Goal: Information Seeking & Learning: Check status

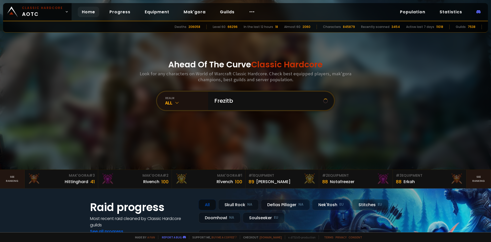
type input "Frezitbk"
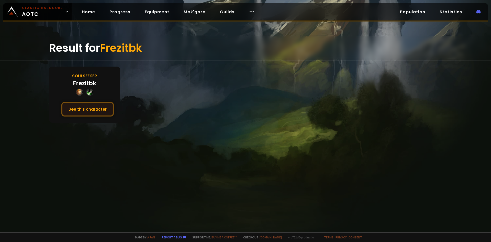
click at [99, 104] on button "See this character" at bounding box center [87, 109] width 52 height 15
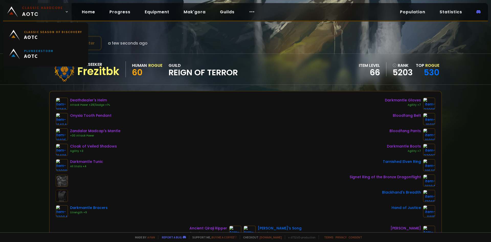
click at [41, 15] on span "Classic Hardcore AOTC" at bounding box center [42, 12] width 41 height 12
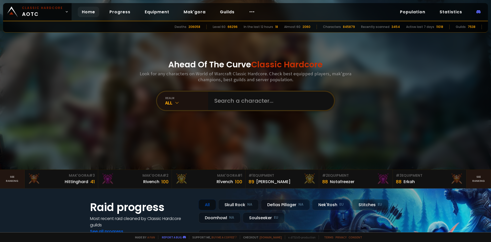
click at [72, 16] on div "Home Progress Equipment Mak'gora Guilds" at bounding box center [169, 12] width 194 height 17
click at [85, 15] on link "Home" at bounding box center [88, 12] width 21 height 10
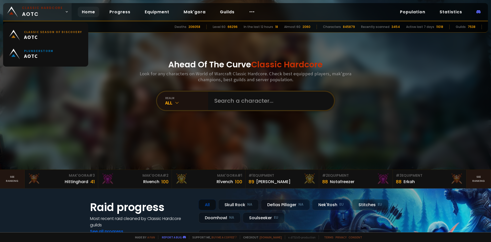
click at [35, 14] on span "Classic Hardcore AOTC" at bounding box center [42, 12] width 41 height 12
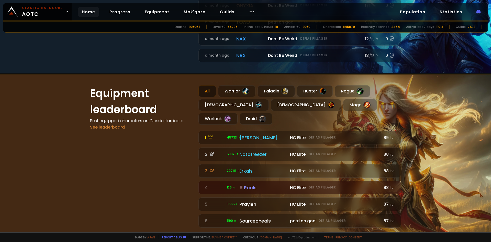
scroll to position [299, 0]
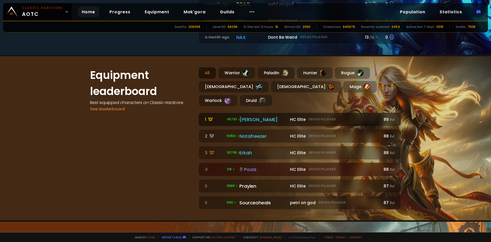
click at [259, 116] on div "[PERSON_NAME]" at bounding box center [263, 119] width 48 height 7
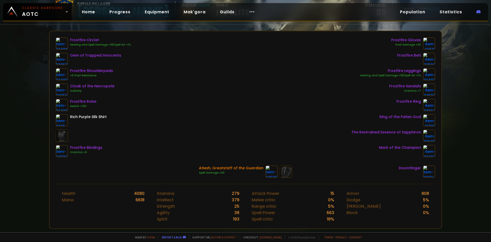
scroll to position [85, 0]
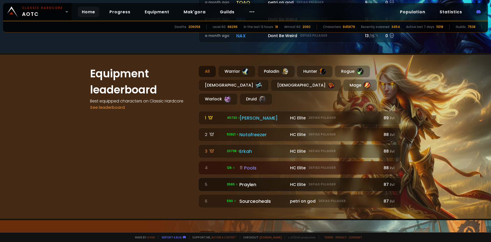
scroll to position [299, 0]
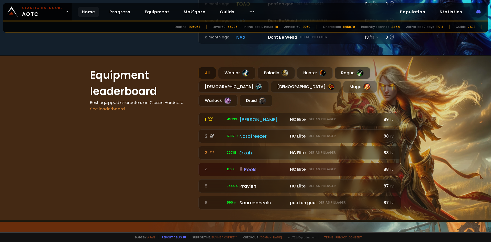
click at [341, 74] on div "Rogue" at bounding box center [352, 73] width 35 height 12
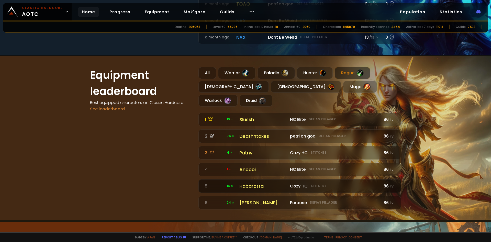
click at [251, 182] on div "Habarotta" at bounding box center [263, 185] width 48 height 7
